Goal: Transaction & Acquisition: Purchase product/service

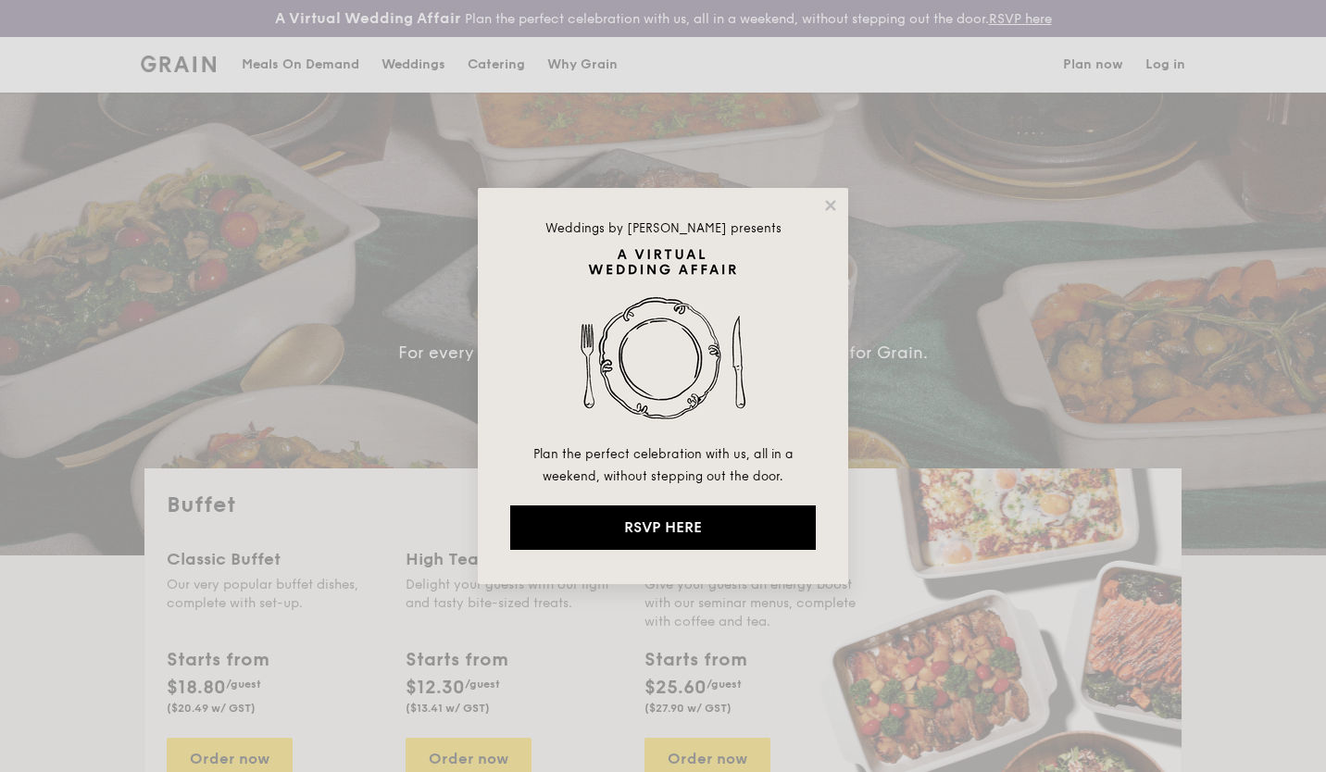
select select
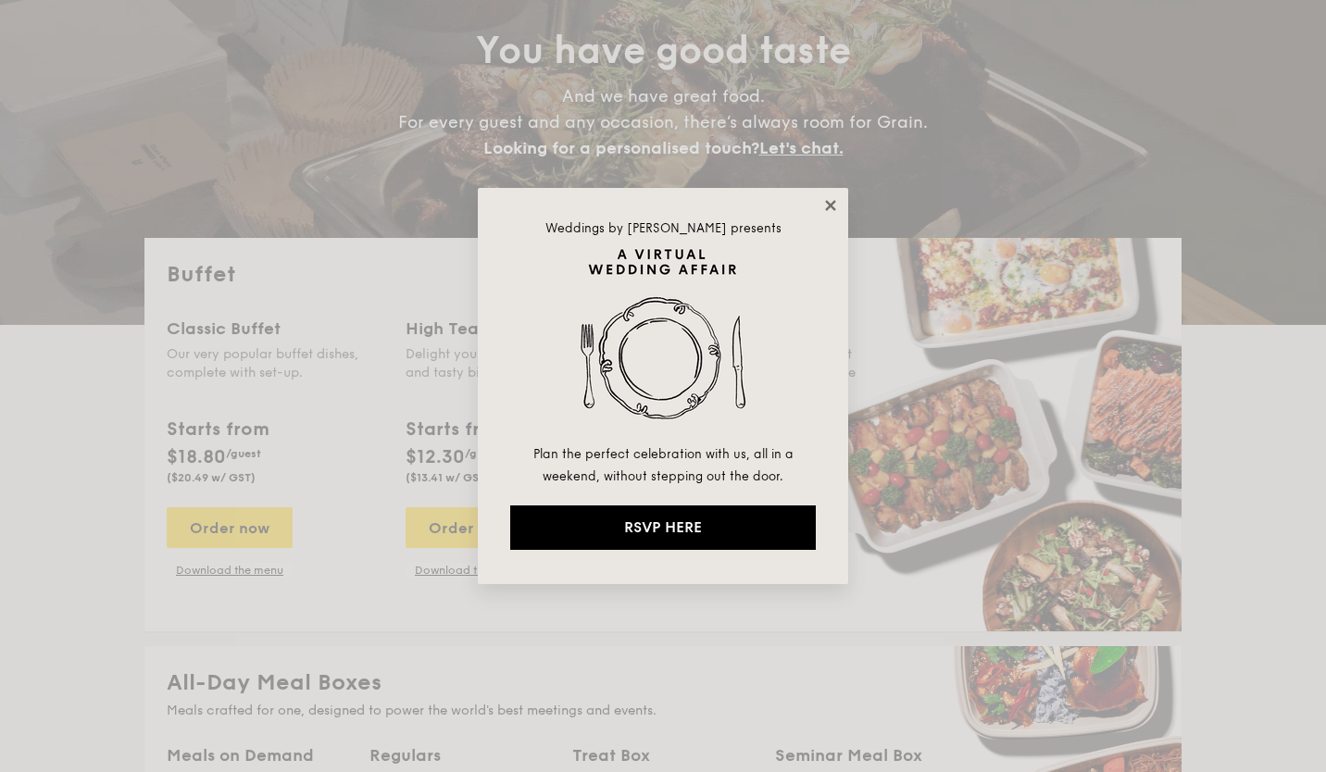
click at [832, 207] on icon at bounding box center [830, 205] width 10 height 10
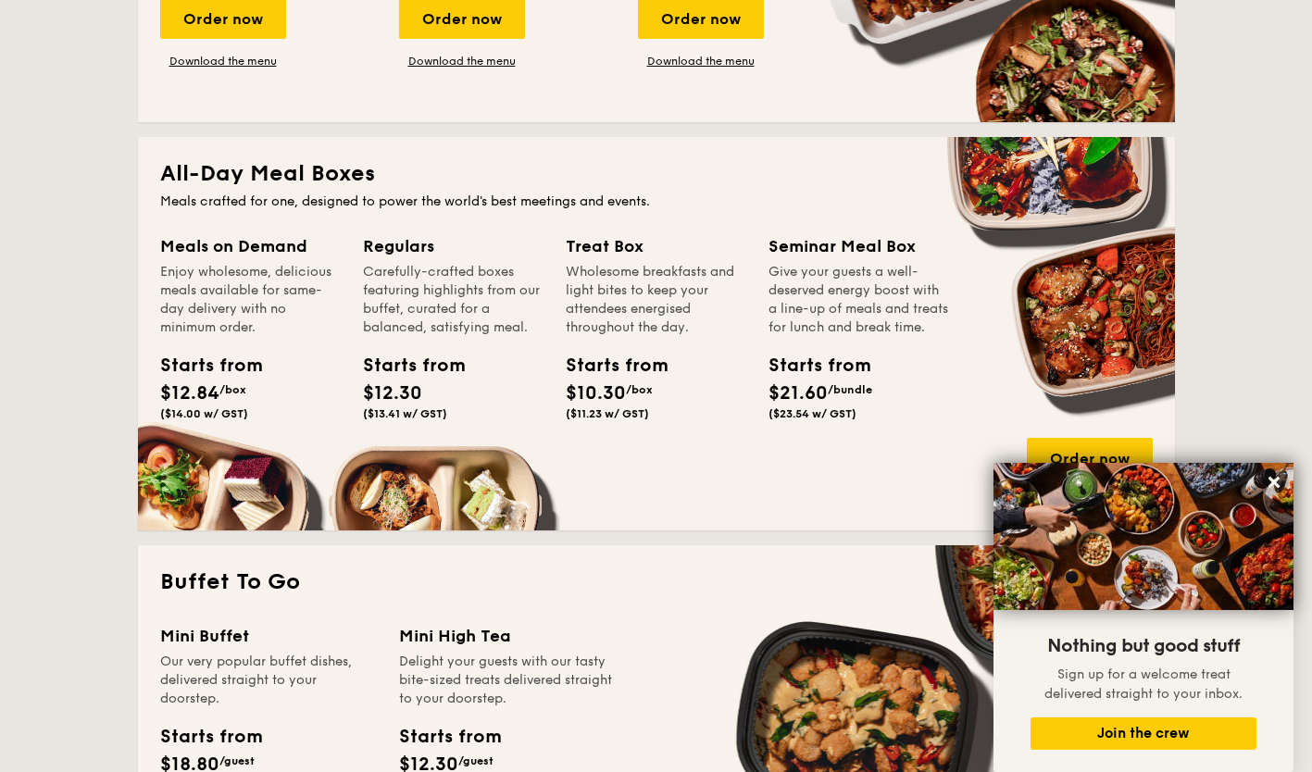
scroll to position [741, 0]
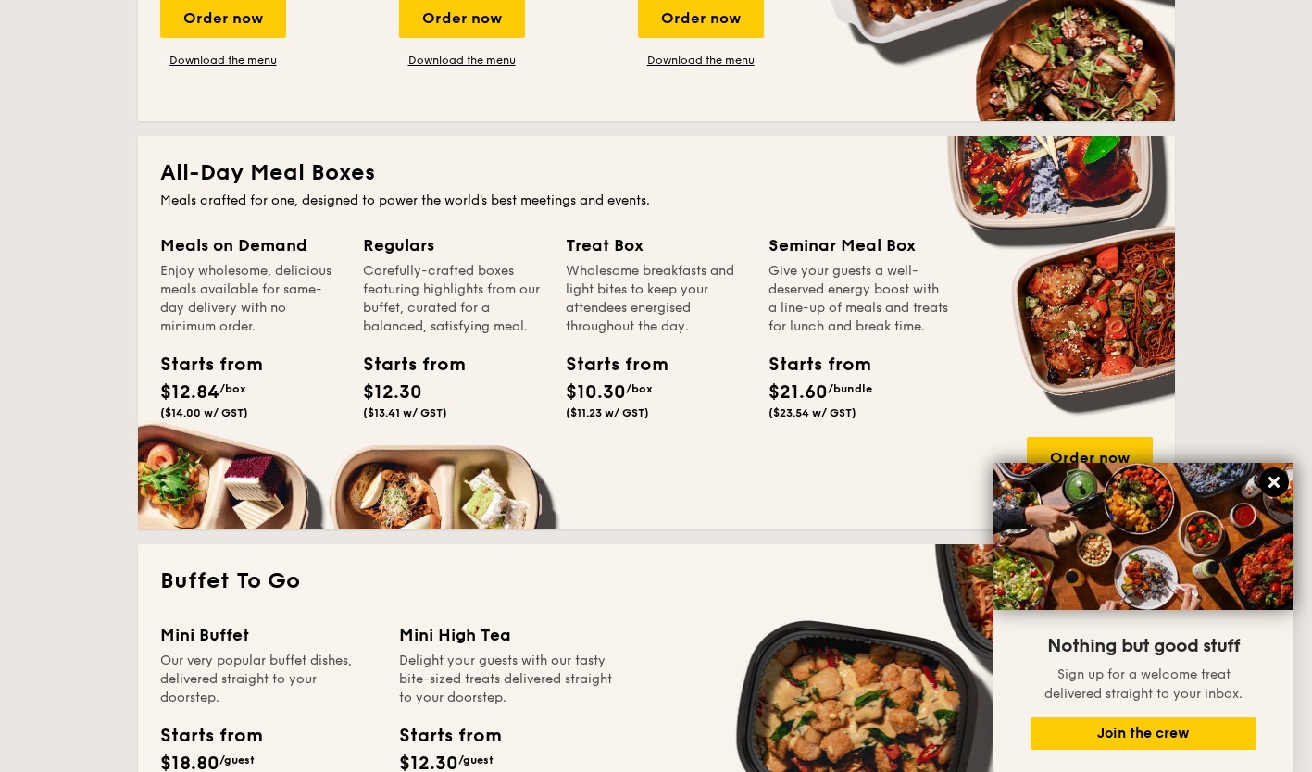
click at [1279, 484] on icon at bounding box center [1274, 482] width 17 height 17
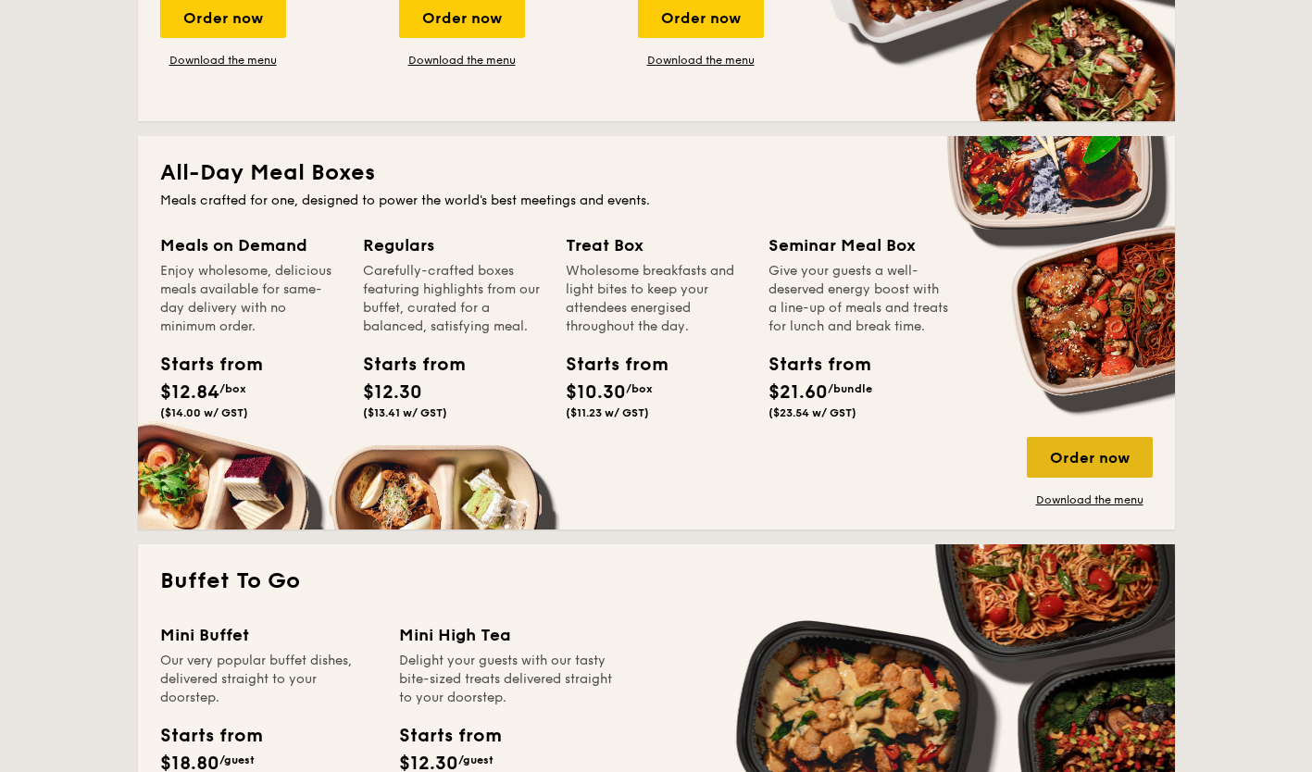
click at [1106, 458] on div "Order now" at bounding box center [1090, 457] width 126 height 41
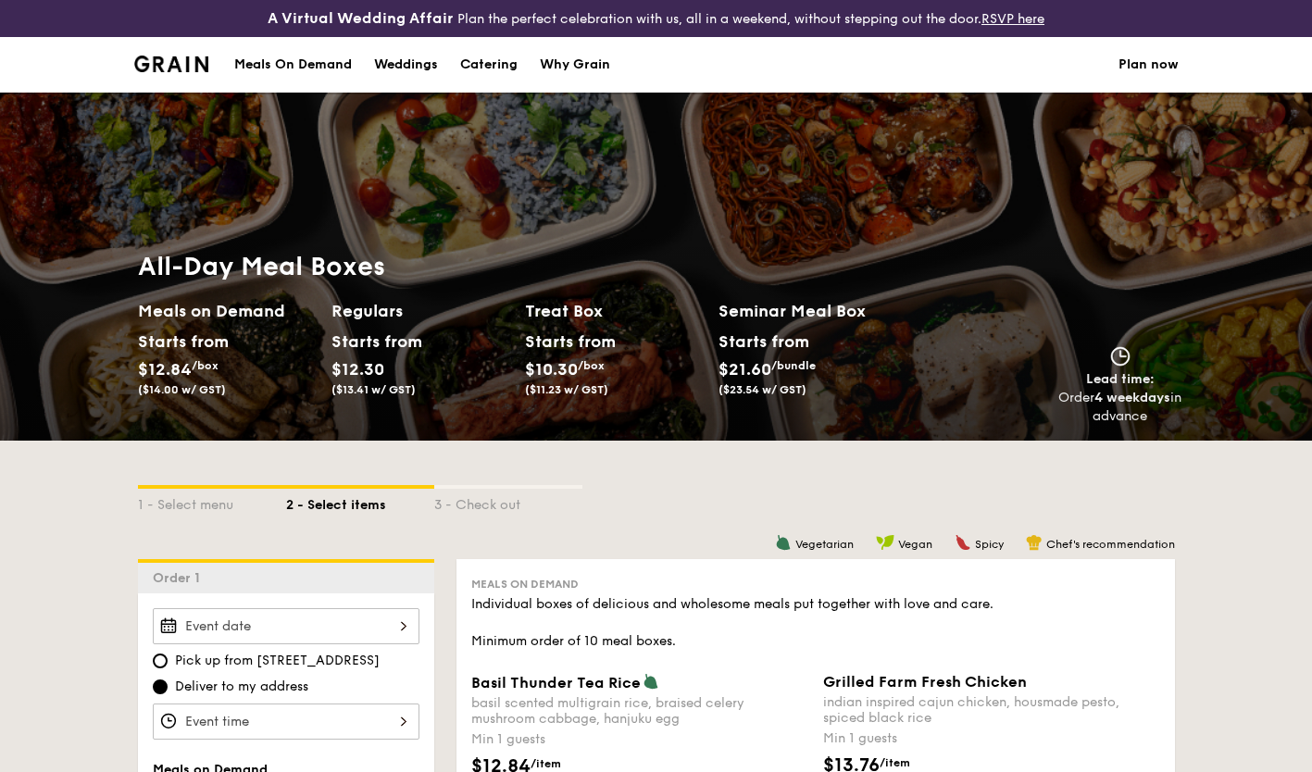
click at [317, 64] on div "Meals On Demand" at bounding box center [293, 65] width 118 height 56
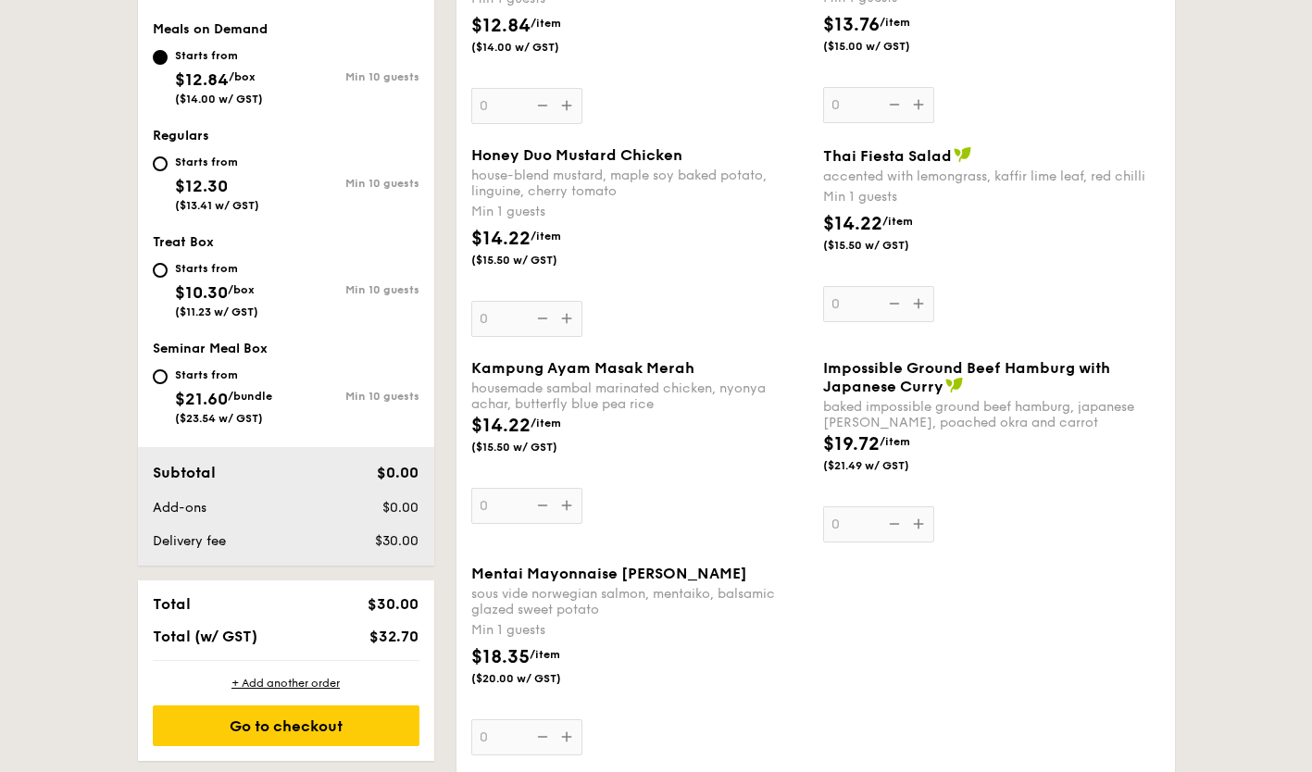
select select
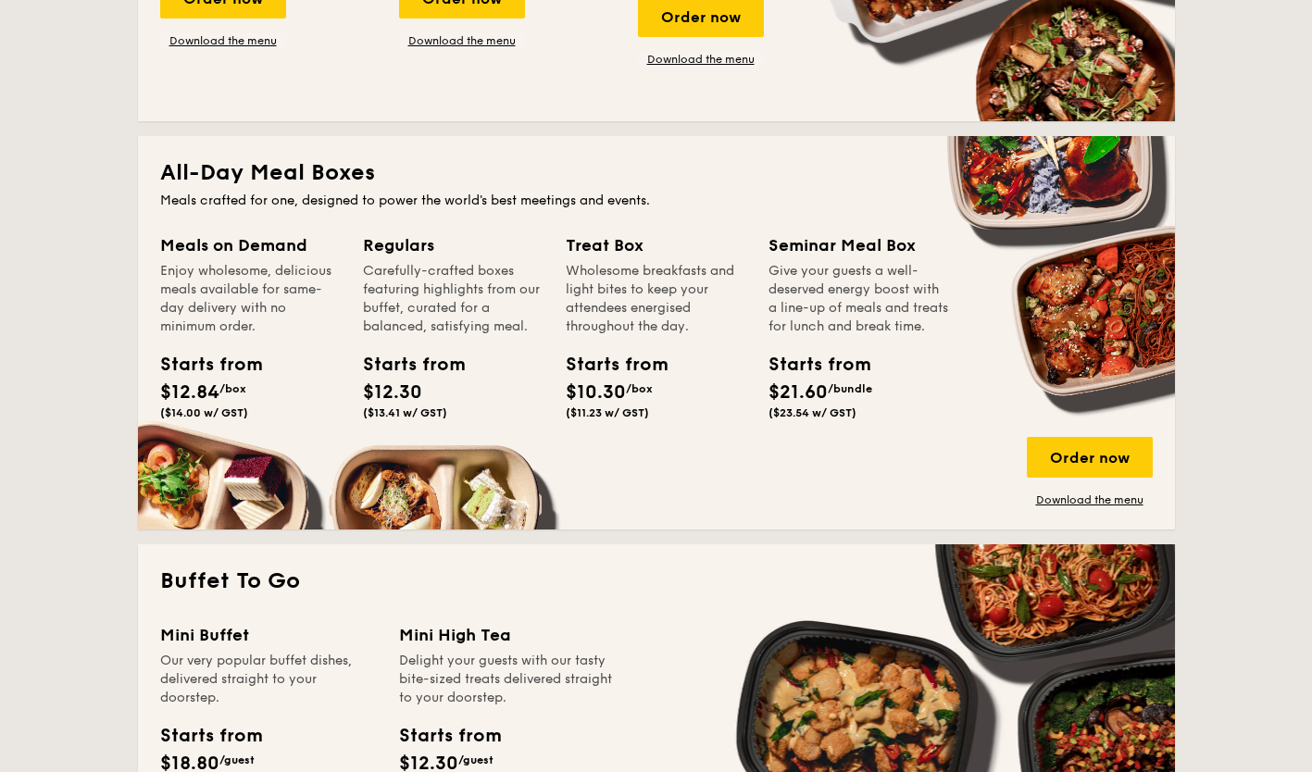
scroll to position [2394, 0]
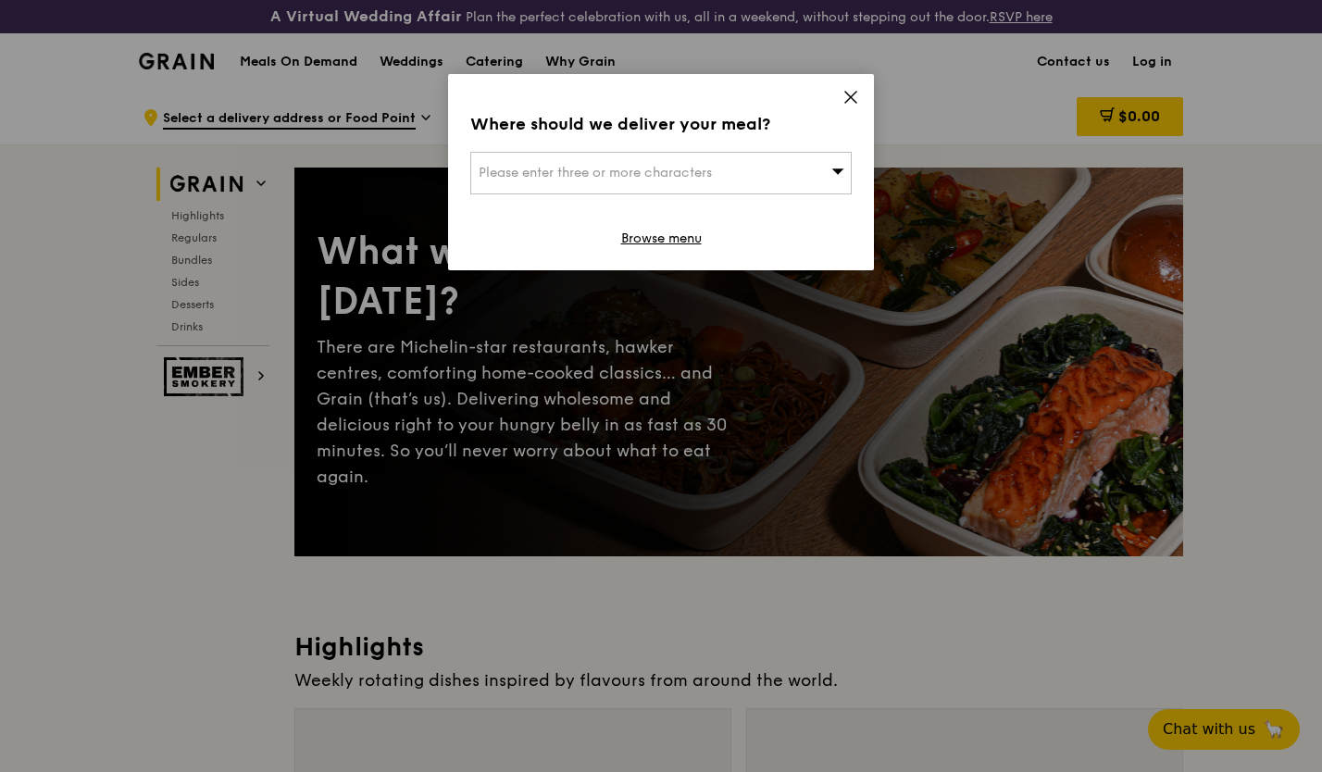
click at [689, 166] on span "Please enter three or more characters" at bounding box center [595, 173] width 233 height 16
click at [857, 93] on icon at bounding box center [851, 97] width 17 height 17
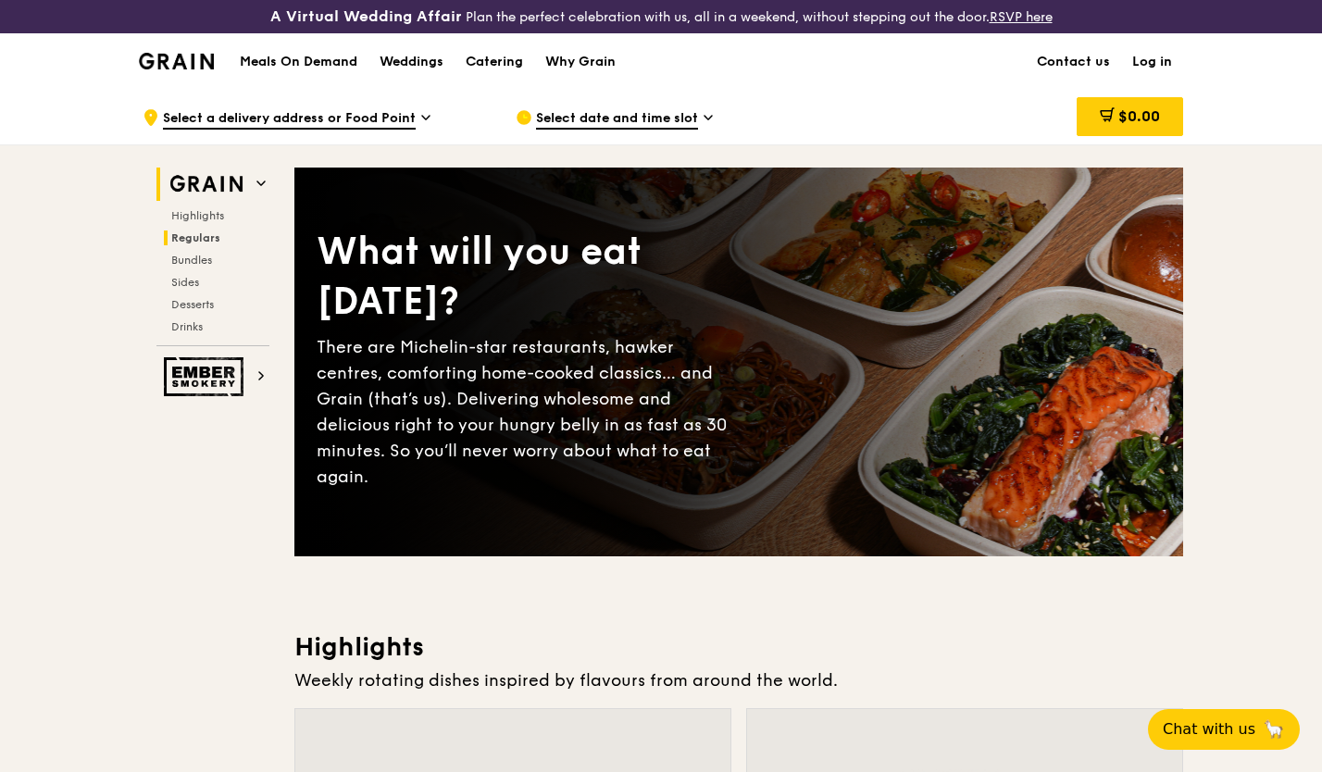
click at [179, 236] on span "Regulars" at bounding box center [195, 237] width 49 height 13
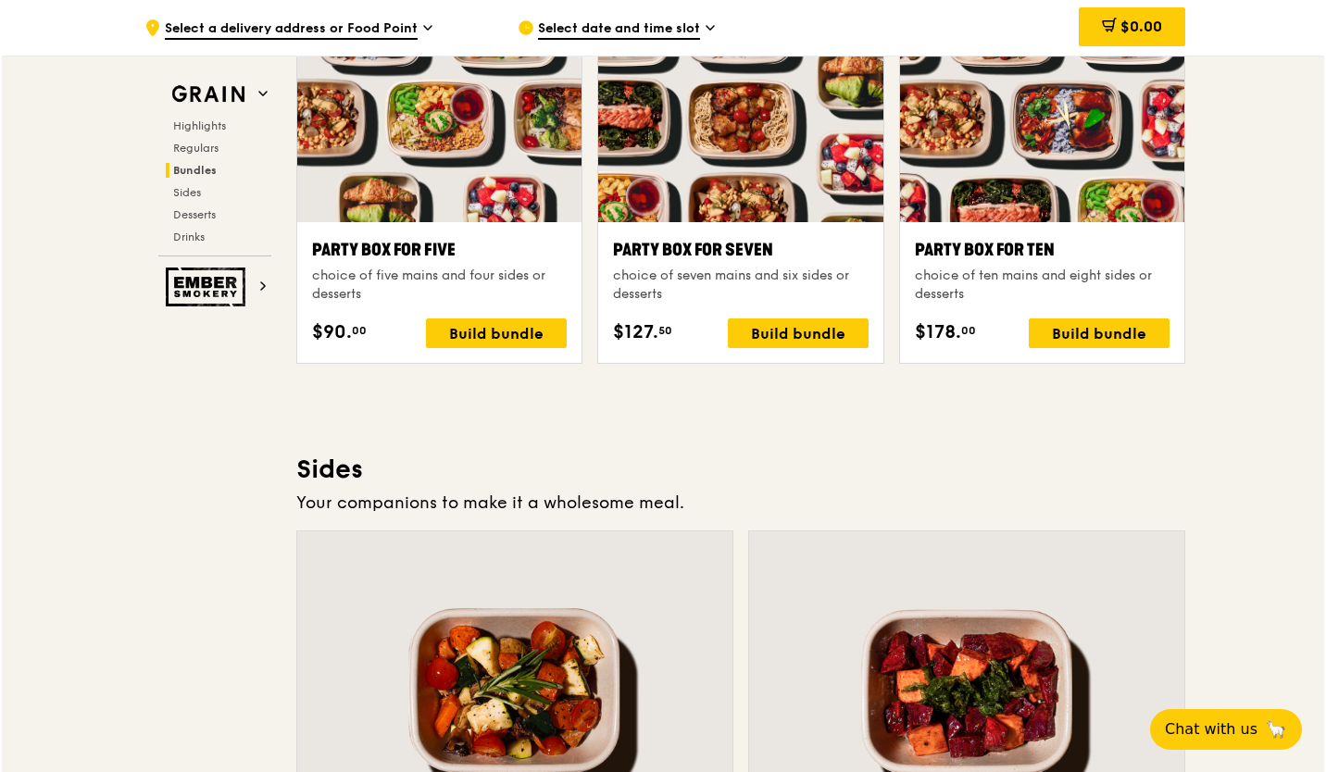
scroll to position [3807, 0]
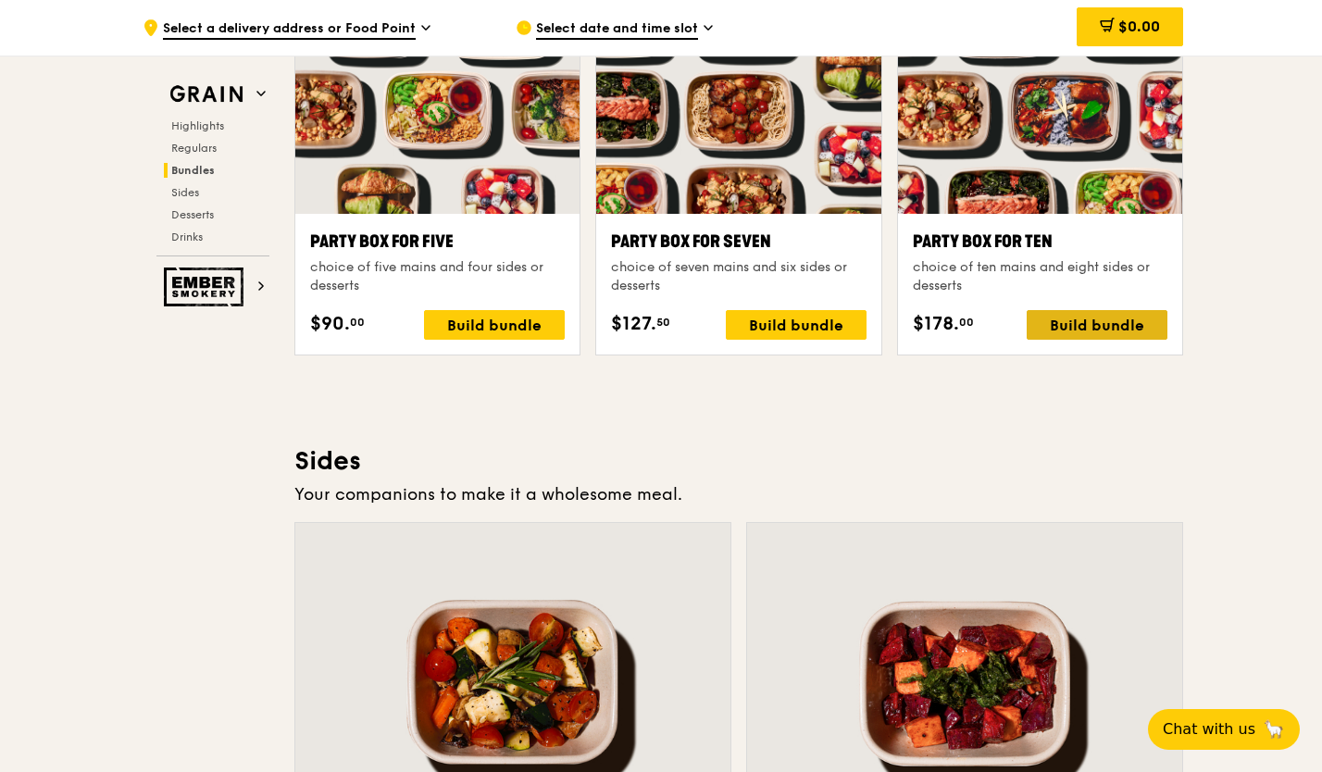
click at [1049, 320] on div "Build bundle" at bounding box center [1097, 325] width 141 height 30
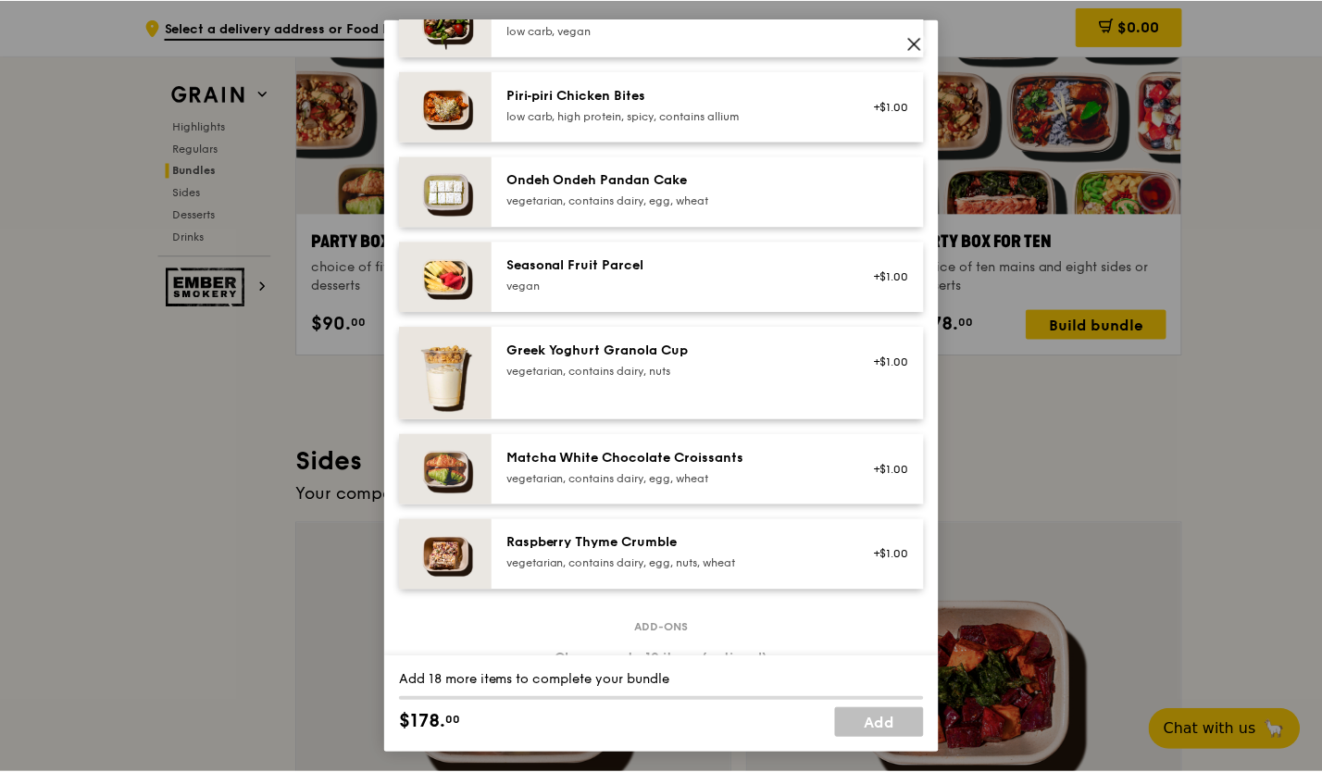
scroll to position [1347, 0]
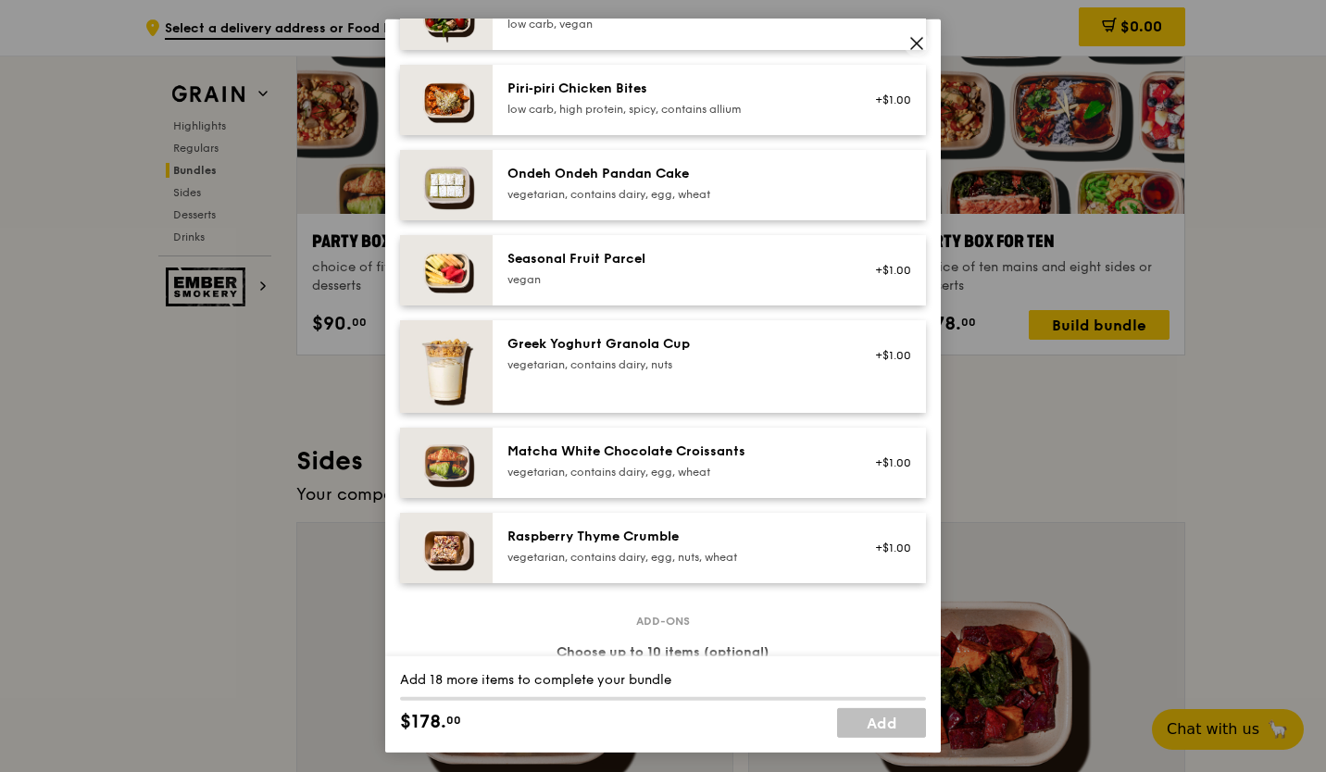
click at [920, 37] on icon at bounding box center [916, 43] width 17 height 17
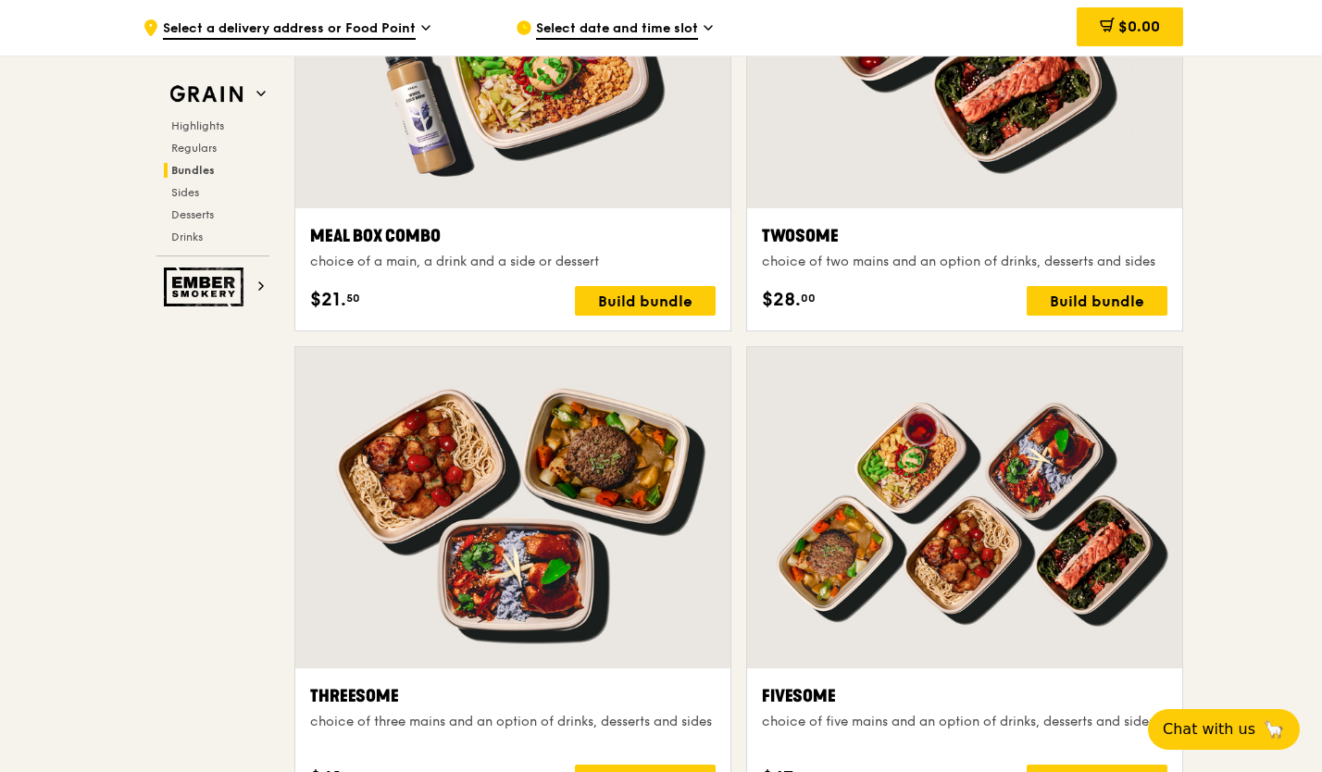
scroll to position [2983, 0]
